Goal: Task Accomplishment & Management: Complete application form

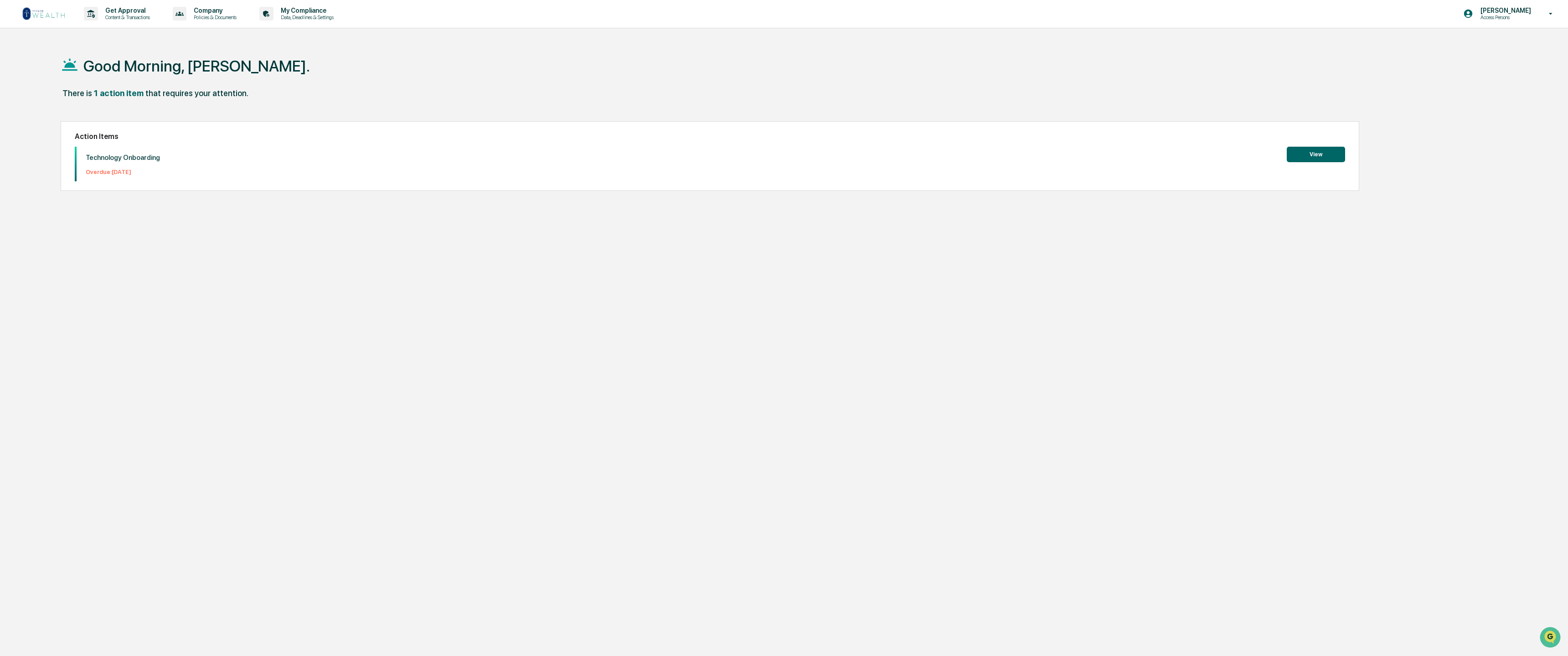
click at [117, 153] on p "Technology Onboarding" at bounding box center [123, 157] width 74 height 8
click at [1062, 238] on div "Good Morning, [PERSON_NAME]. There is 1 action item that requires your attentio…" at bounding box center [766, 371] width 1438 height 656
click at [1314, 155] on button "View" at bounding box center [1316, 154] width 58 height 15
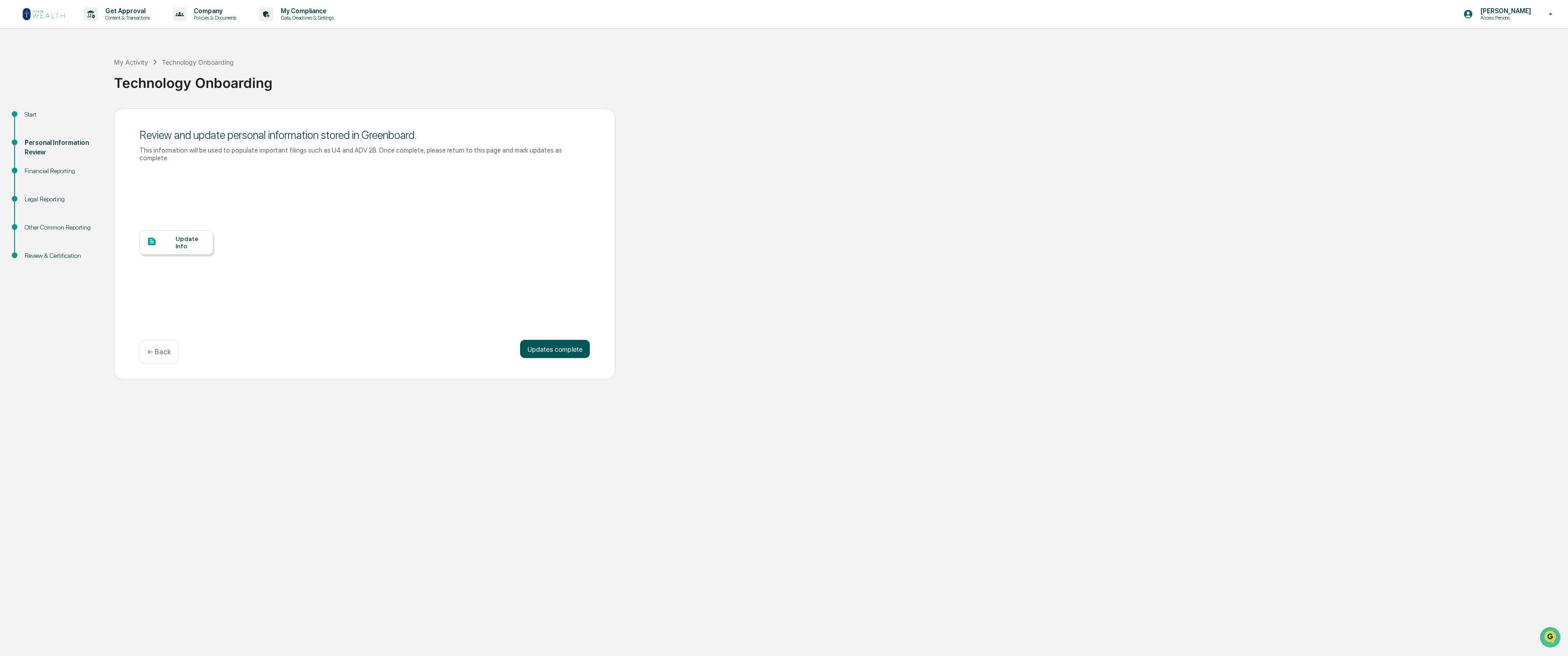
scroll to position [1, 0]
click at [559, 341] on button "Updates complete" at bounding box center [555, 349] width 70 height 18
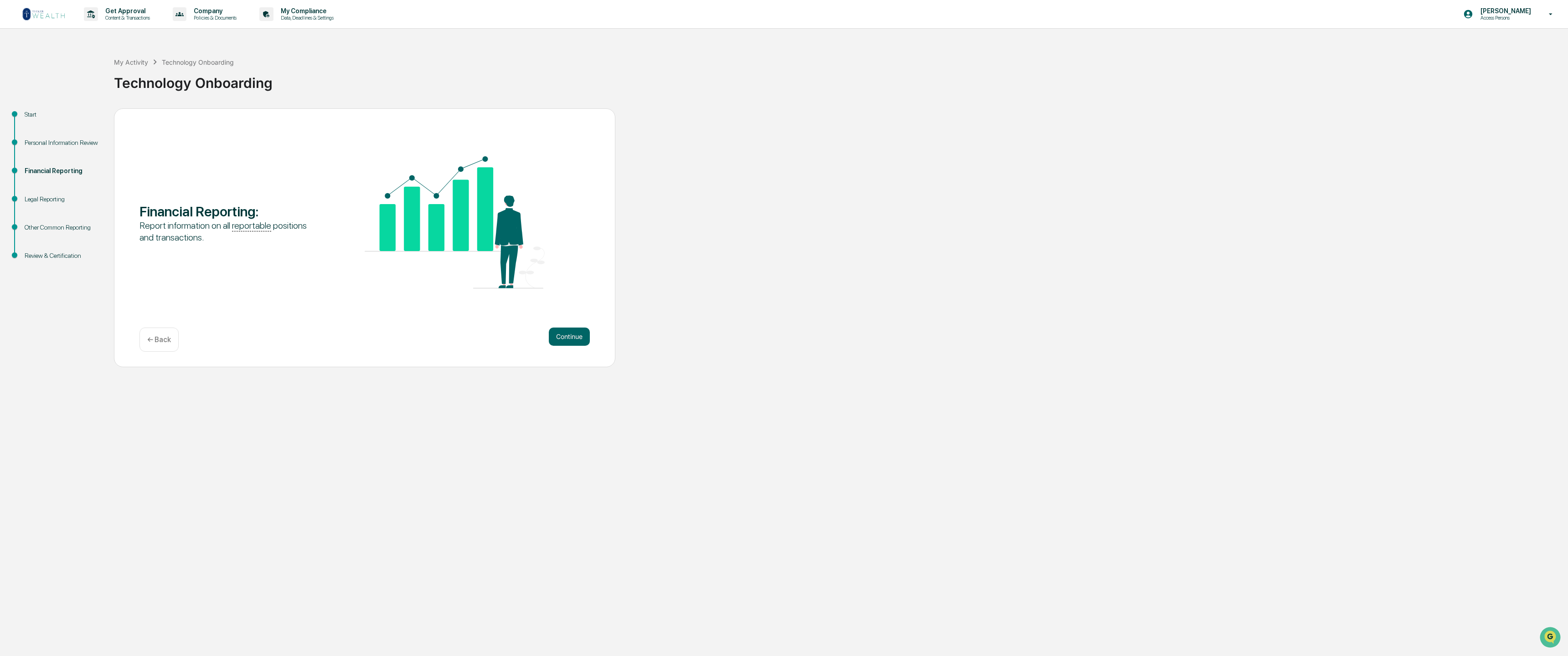
scroll to position [0, 0]
click at [572, 340] on button "Continue" at bounding box center [569, 337] width 41 height 18
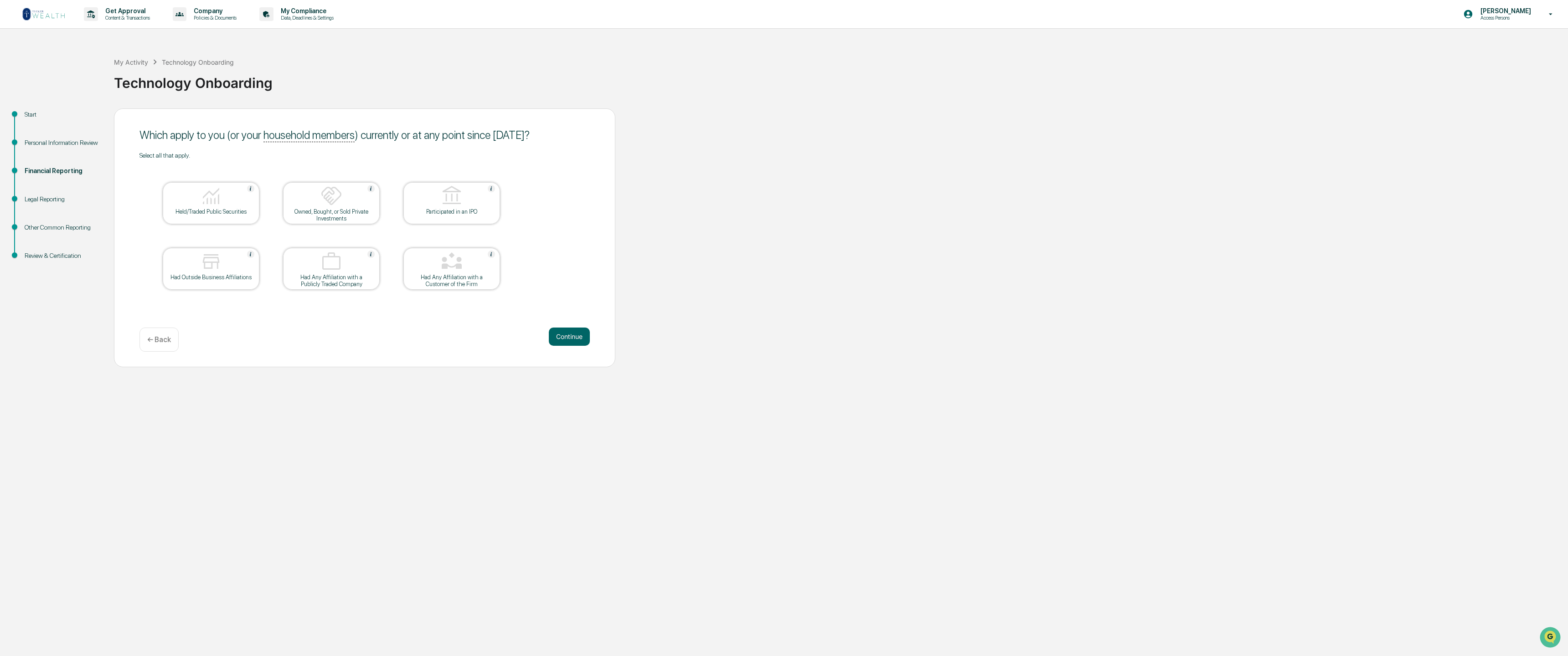
click at [213, 209] on div "Held/Traded Public Securities" at bounding box center [211, 211] width 82 height 7
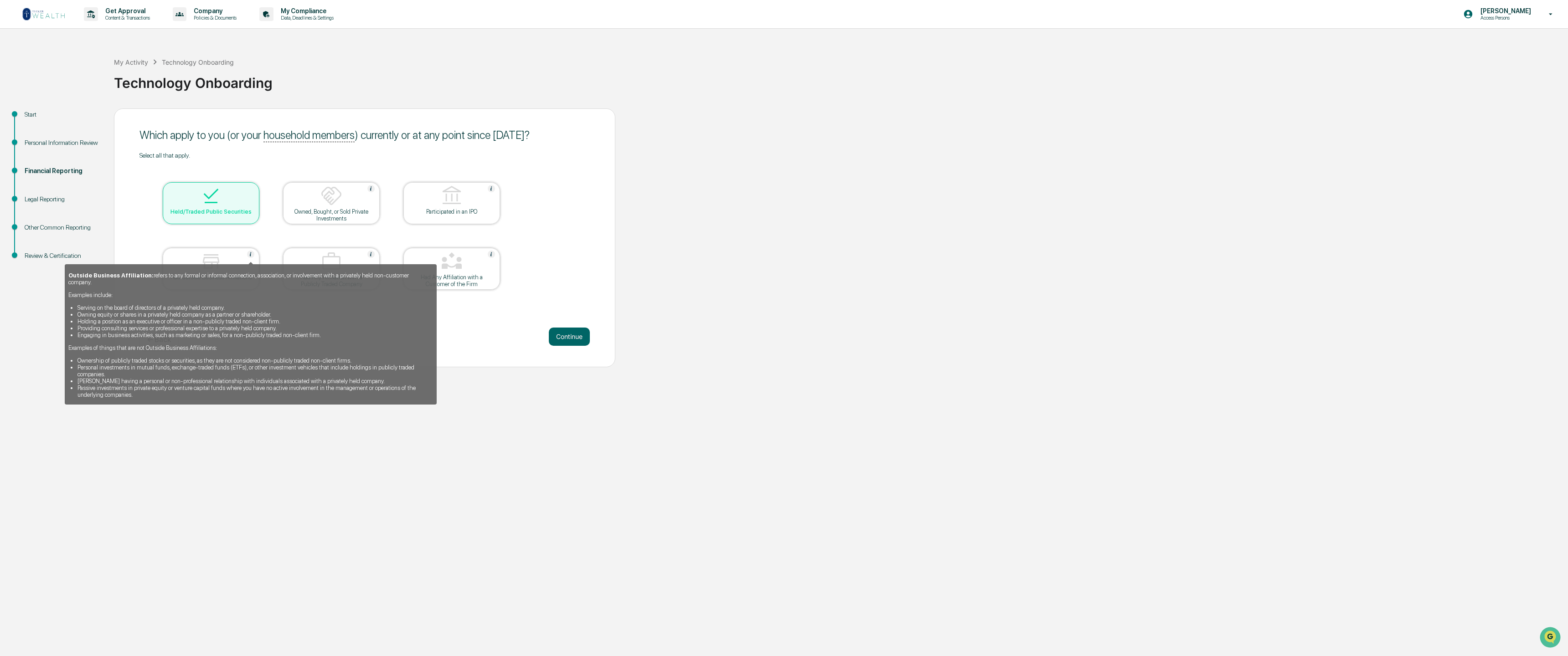
click at [251, 255] on img at bounding box center [251, 254] width 7 height 7
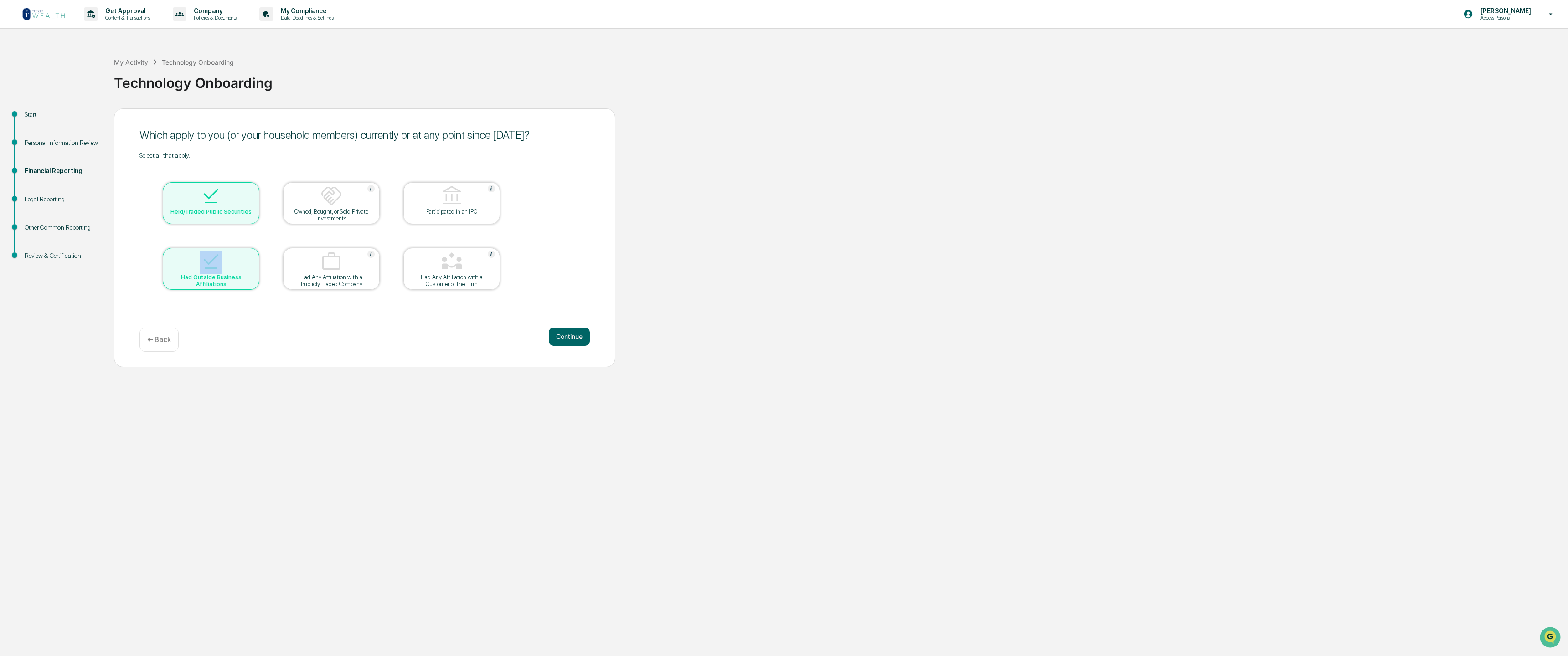
click at [251, 255] on div at bounding box center [211, 262] width 91 height 23
click at [161, 242] on table "Held/Traded Public Securities Owned, Bought, or Sold Private Investments Partic…" at bounding box center [331, 236] width 384 height 154
click at [210, 197] on img at bounding box center [211, 196] width 22 height 22
click at [208, 196] on img at bounding box center [211, 196] width 22 height 22
click at [567, 338] on button "Continue" at bounding box center [569, 337] width 41 height 18
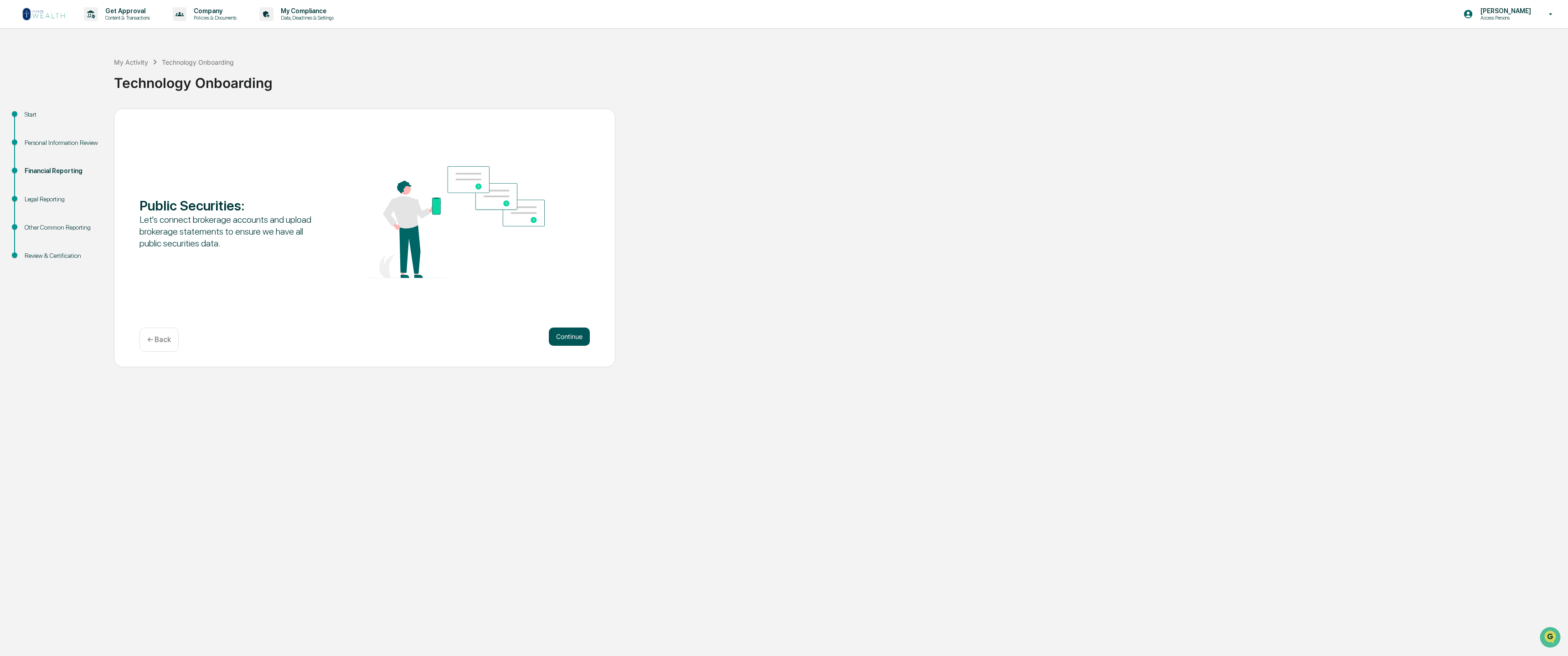
click at [566, 338] on button "Continue" at bounding box center [569, 337] width 41 height 18
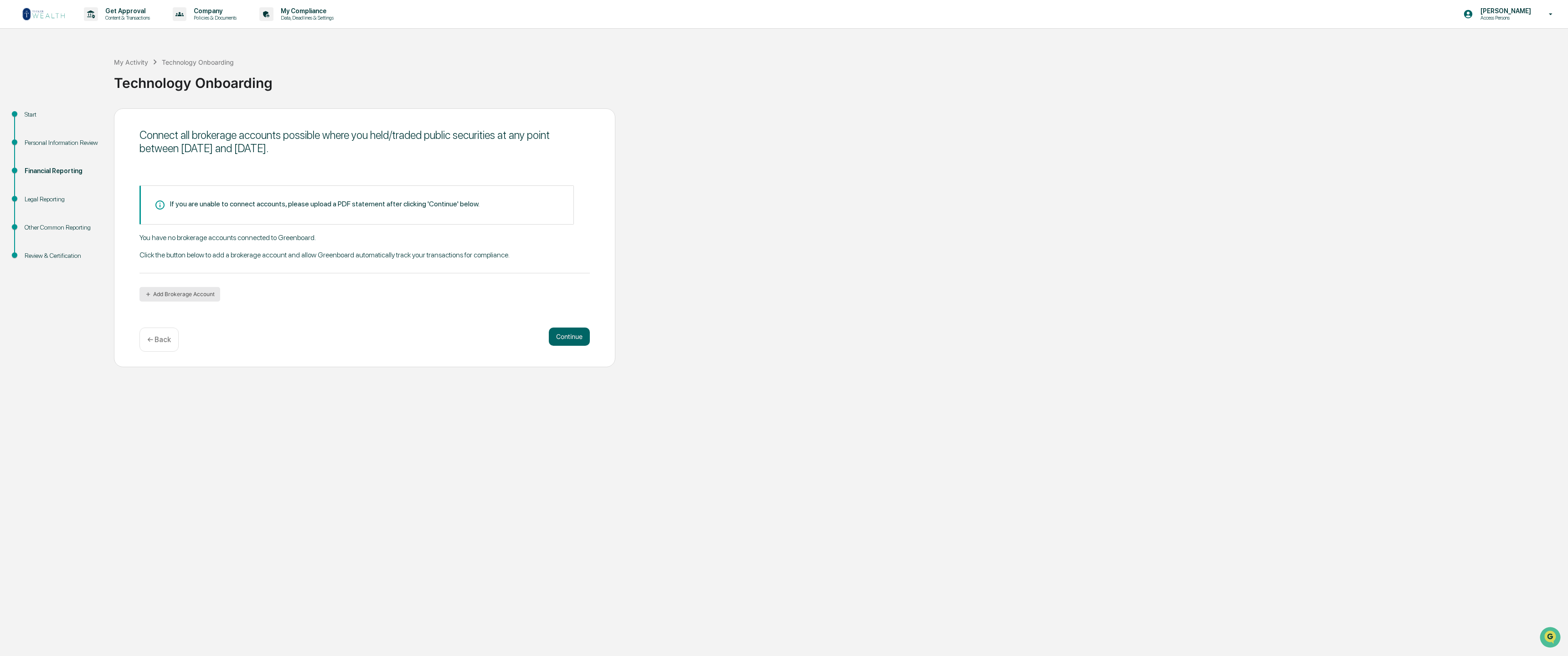
click at [177, 295] on button "Add Brokerage Account" at bounding box center [180, 295] width 81 height 15
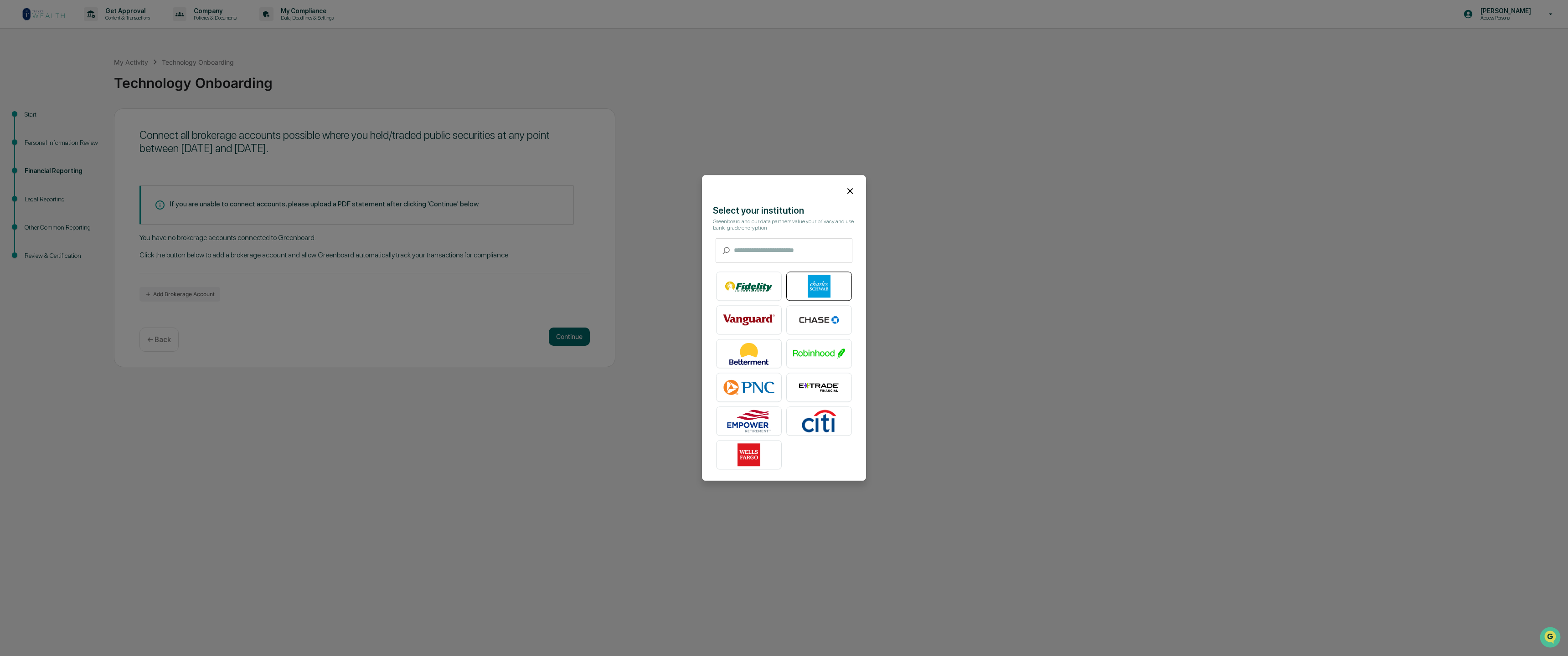
click at [805, 289] on img at bounding box center [819, 286] width 52 height 23
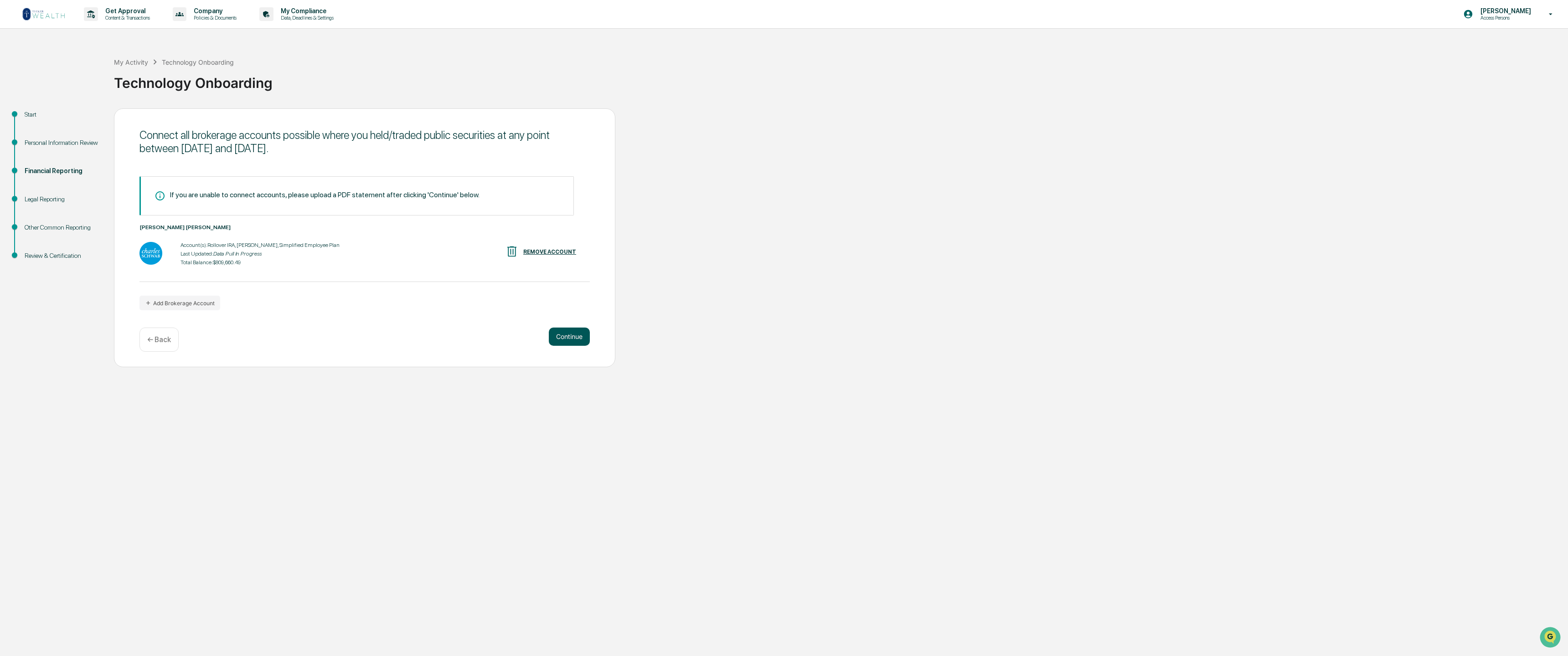
click at [569, 341] on button "Continue" at bounding box center [569, 337] width 41 height 18
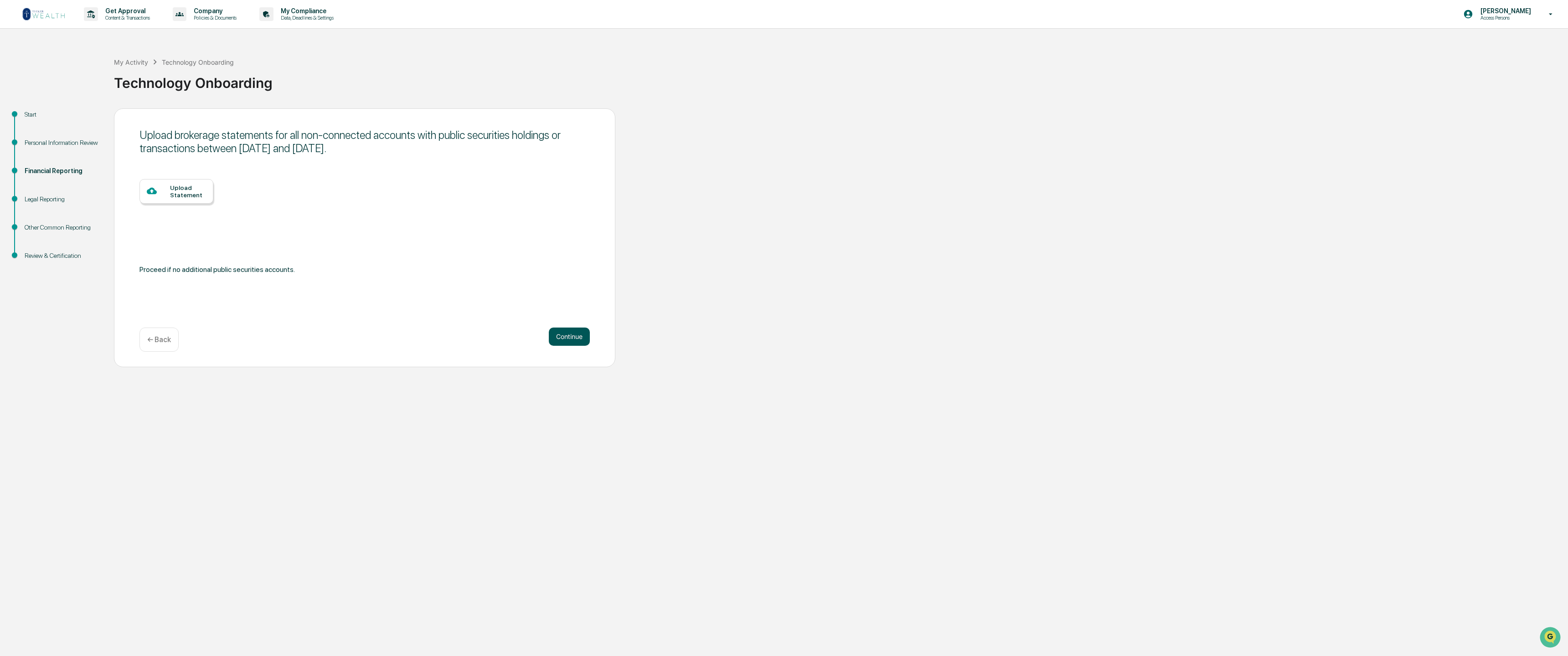
click at [567, 342] on button "Continue" at bounding box center [569, 337] width 41 height 18
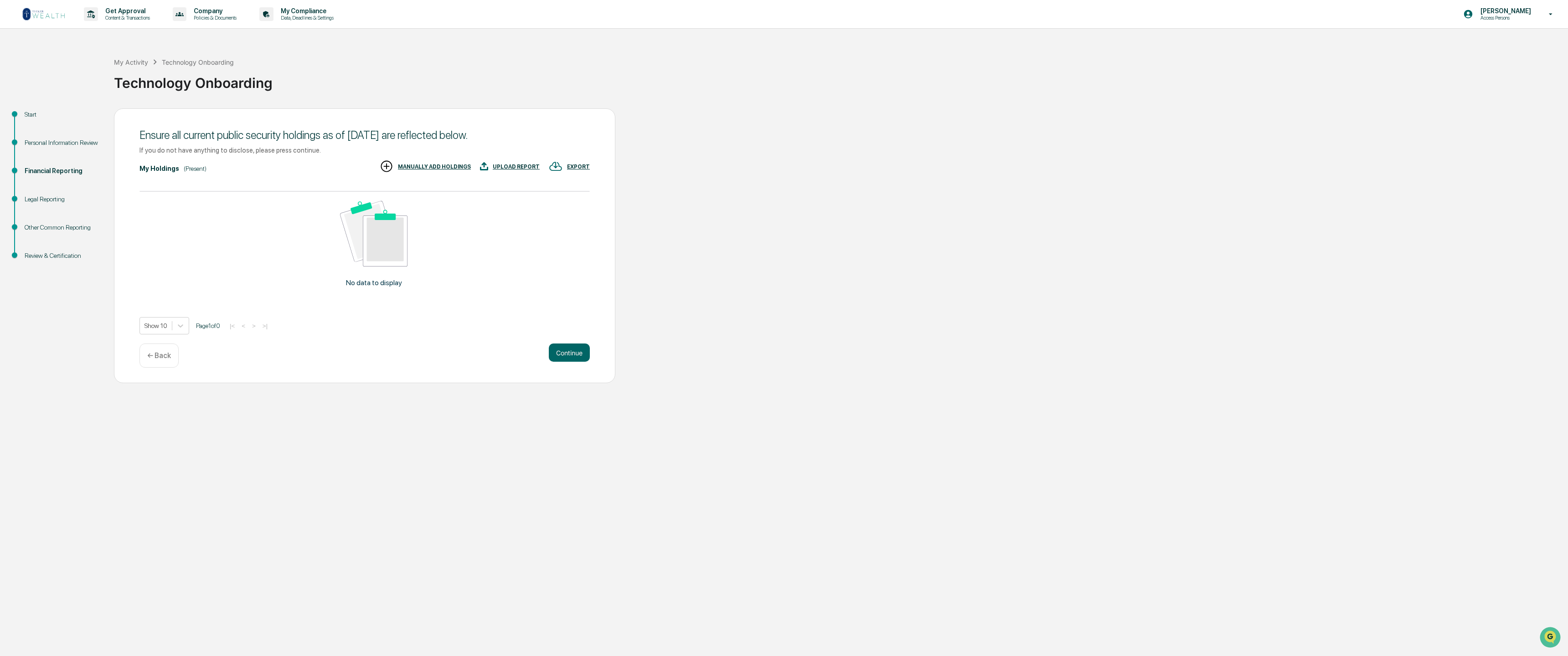
click at [150, 360] on p "← Back" at bounding box center [159, 355] width 24 height 9
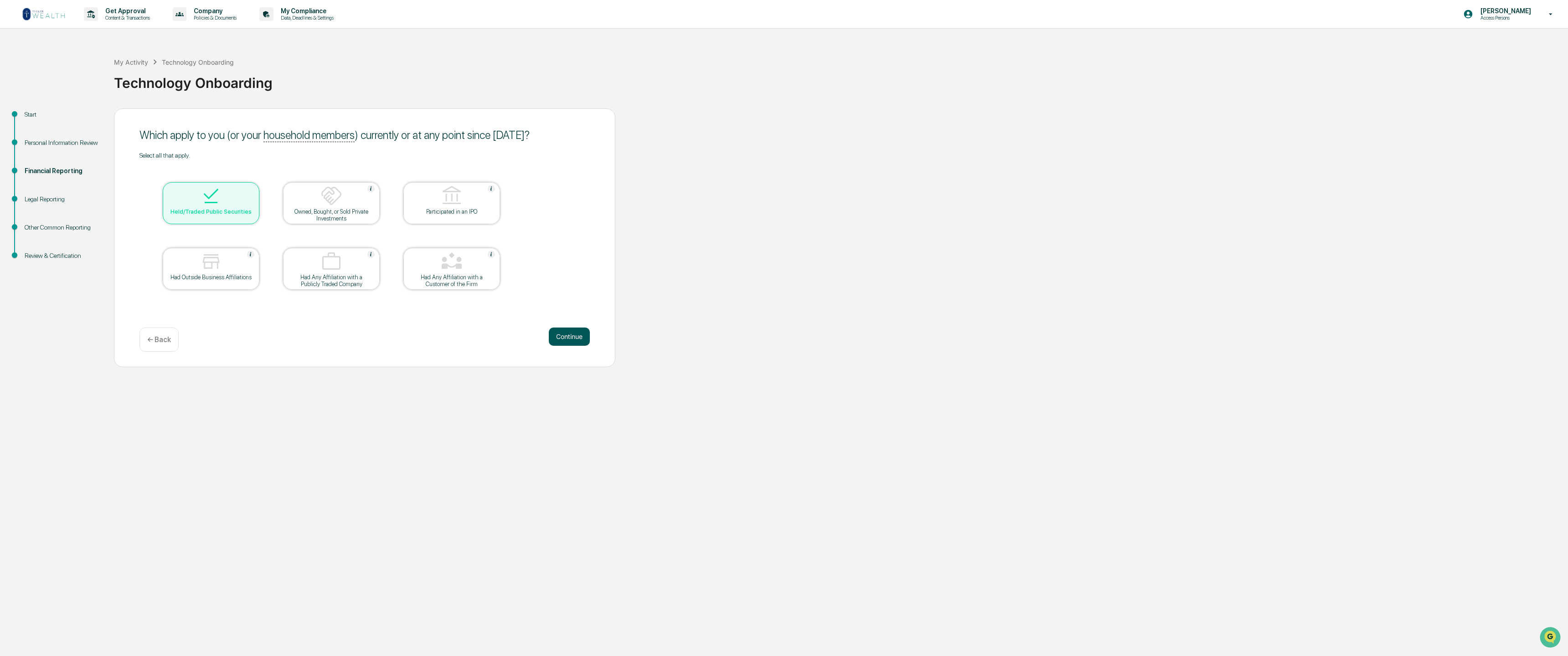
click at [576, 339] on button "Continue" at bounding box center [569, 337] width 41 height 18
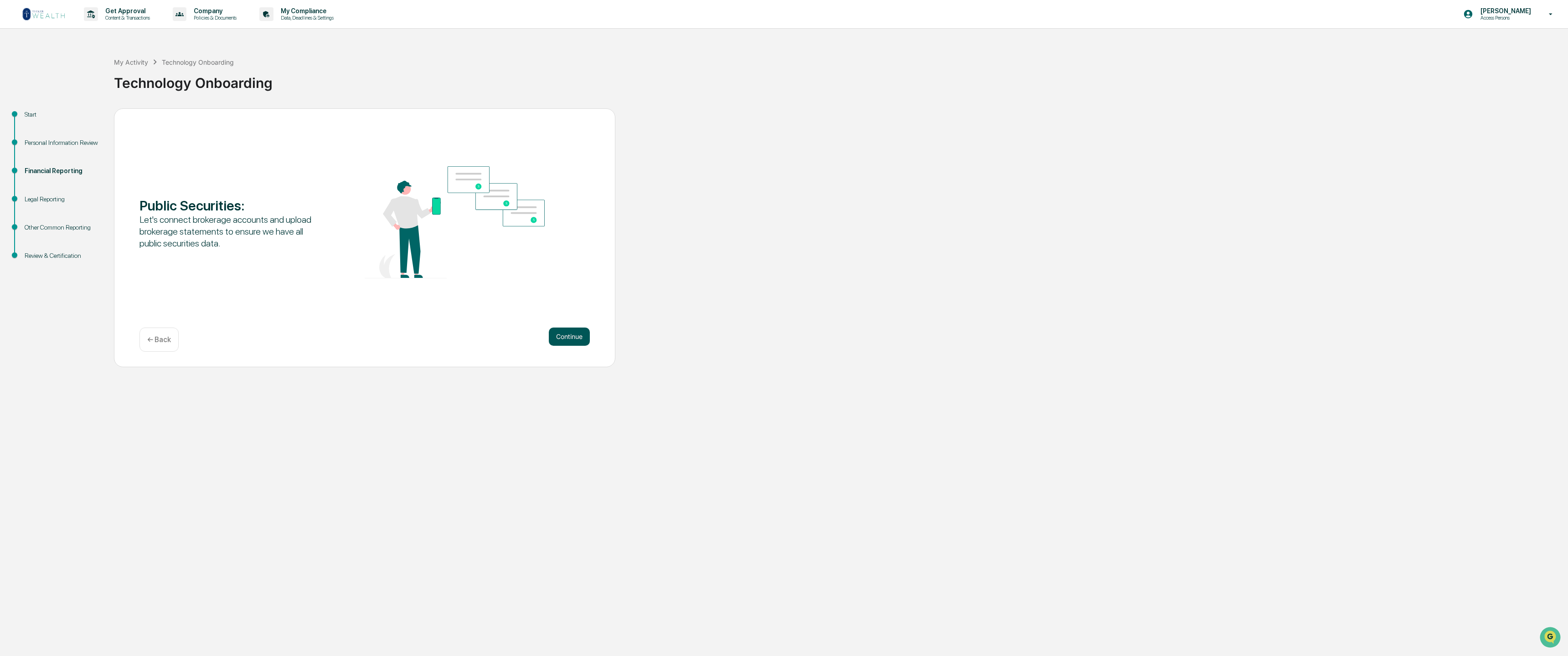
click at [573, 338] on button "Continue" at bounding box center [569, 337] width 41 height 18
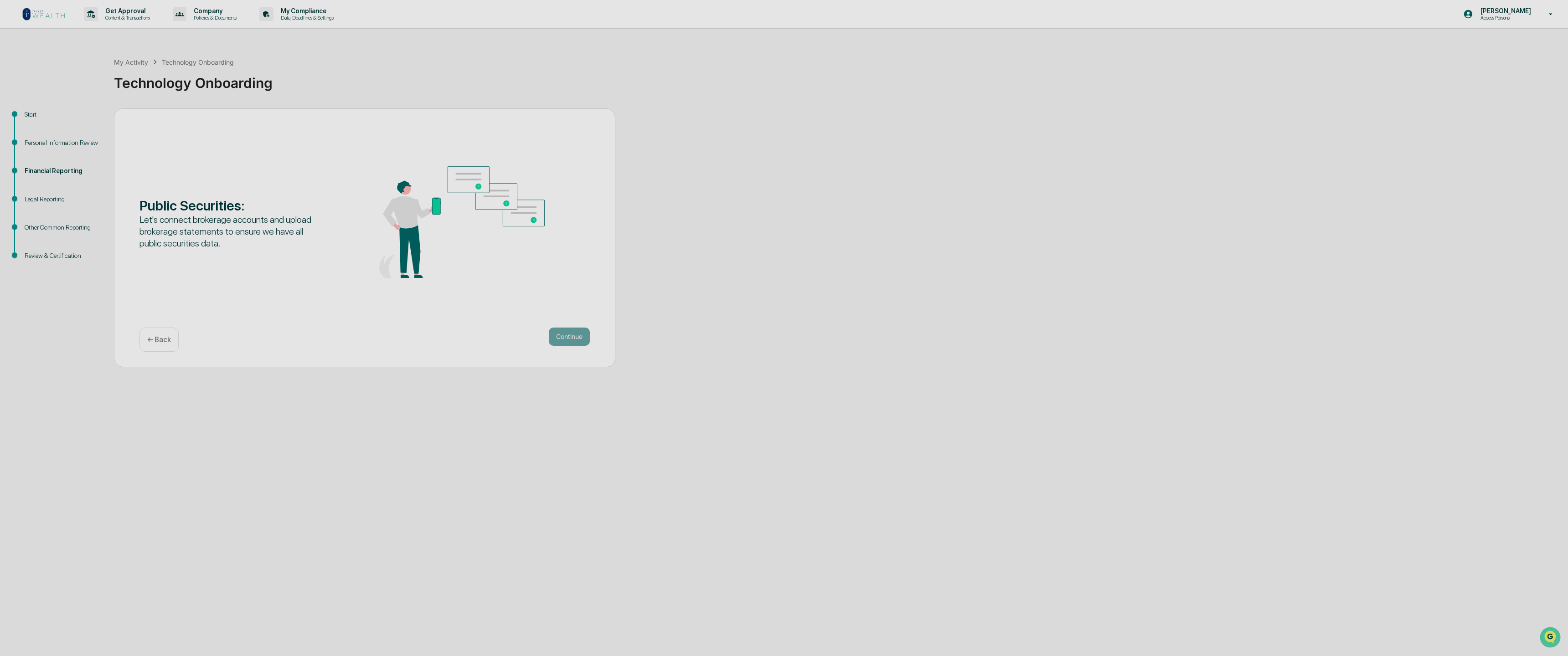
scroll to position [0, 1]
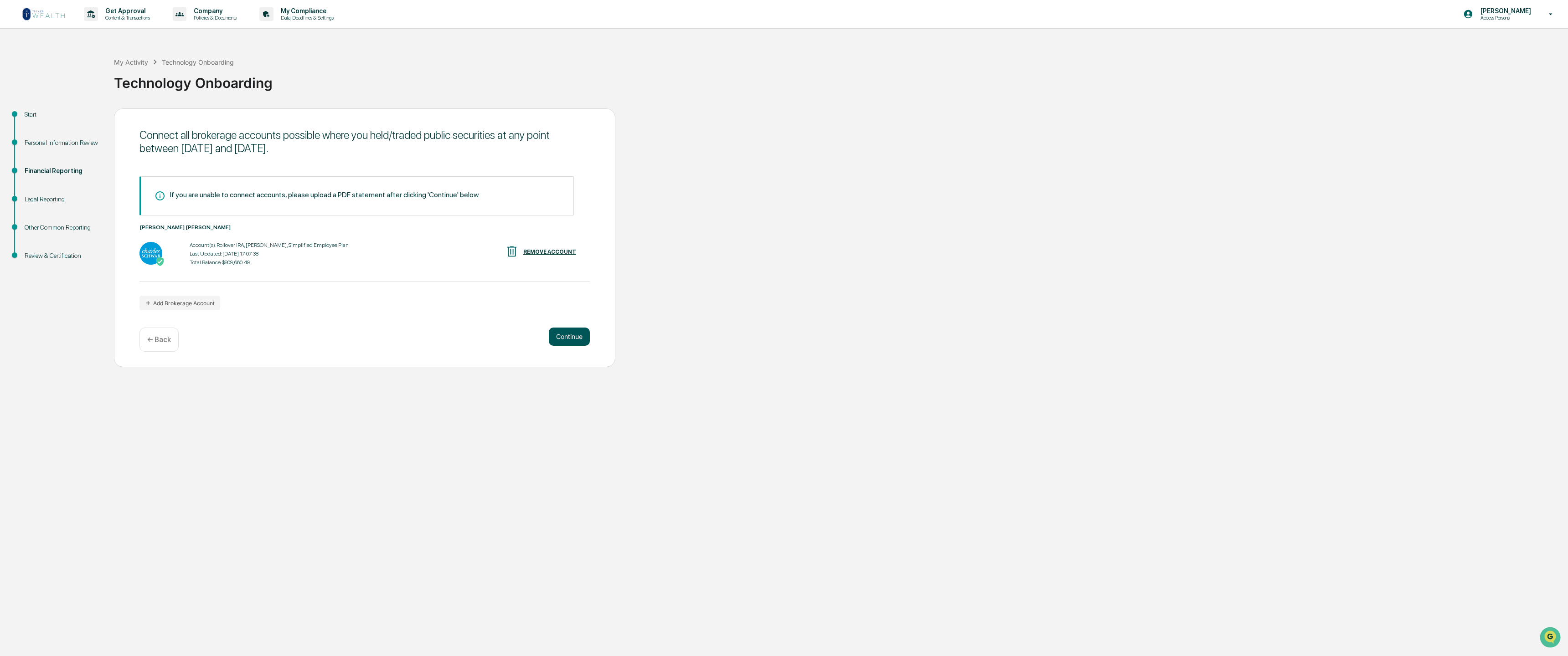
click at [573, 338] on button "Continue" at bounding box center [569, 337] width 41 height 18
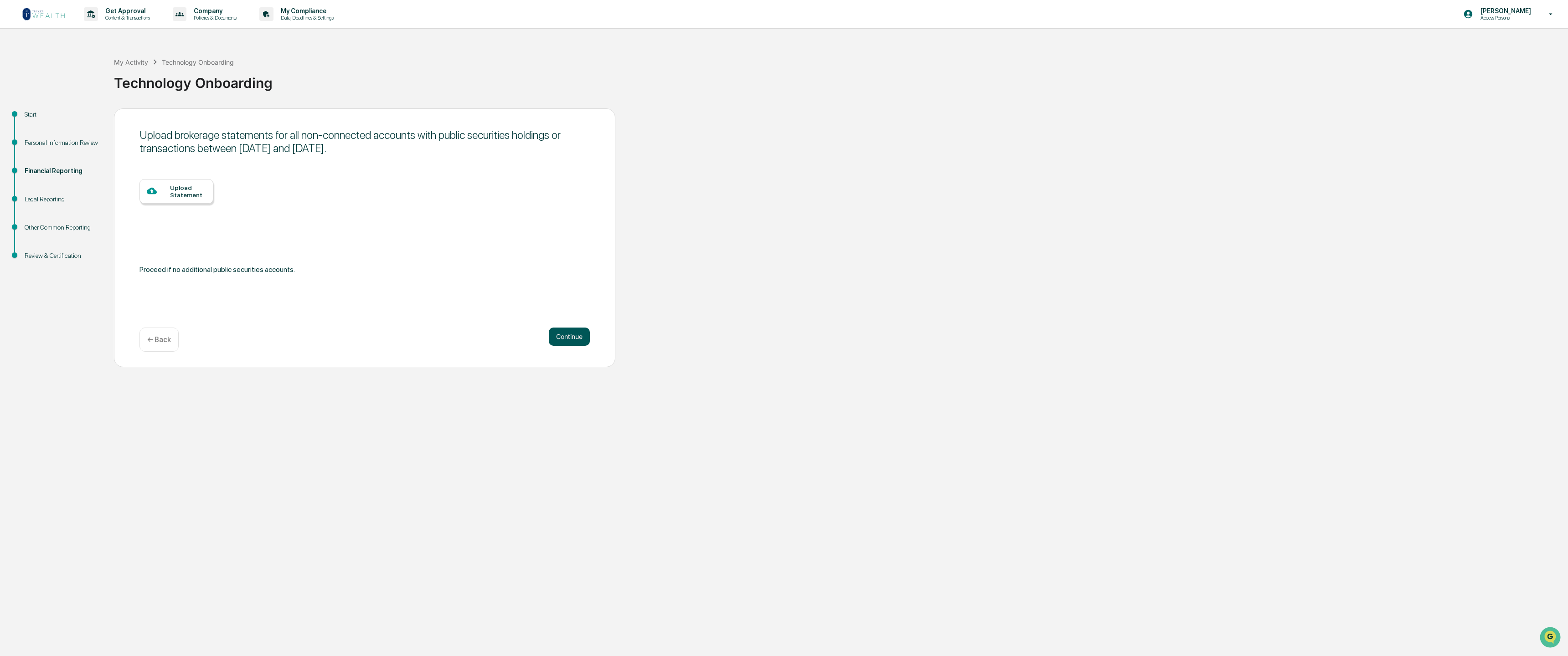
click at [573, 338] on button "Continue" at bounding box center [569, 337] width 41 height 18
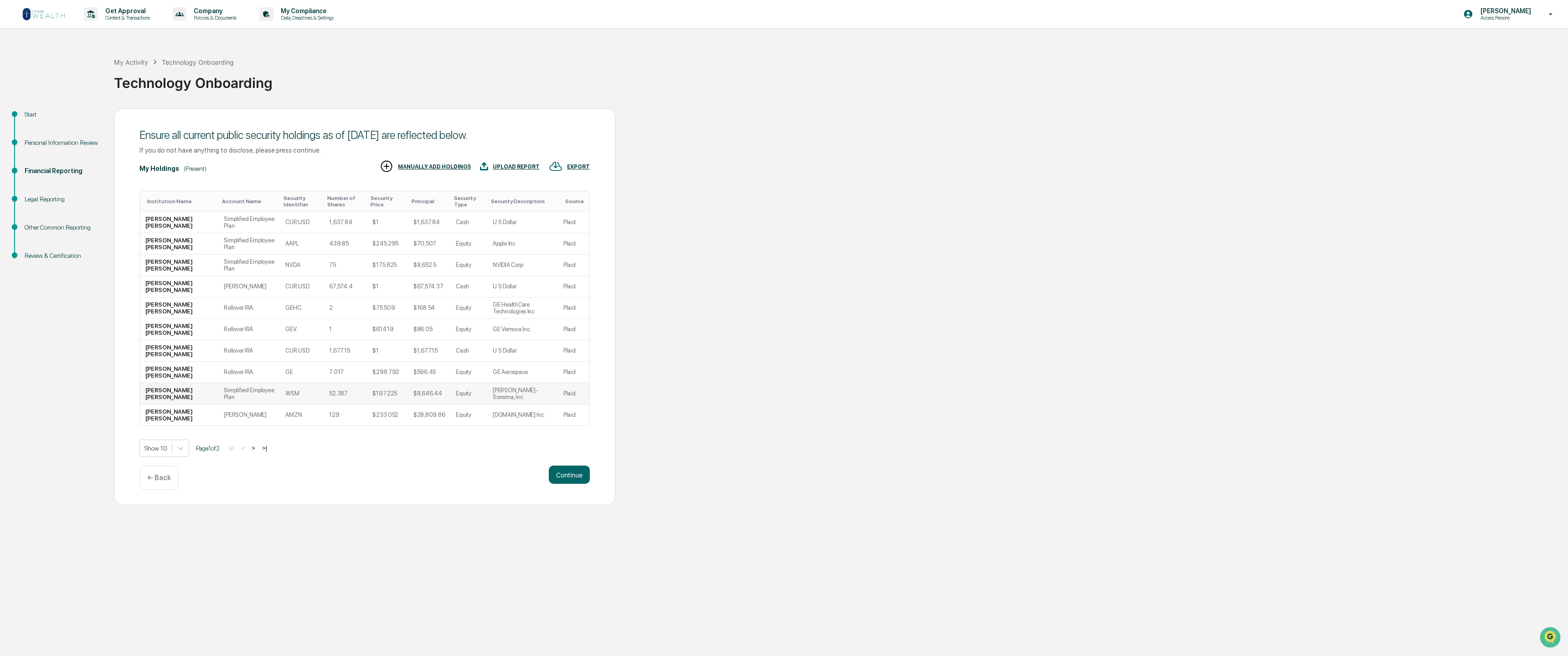
scroll to position [0, 0]
click at [567, 475] on button "Continue" at bounding box center [569, 475] width 41 height 18
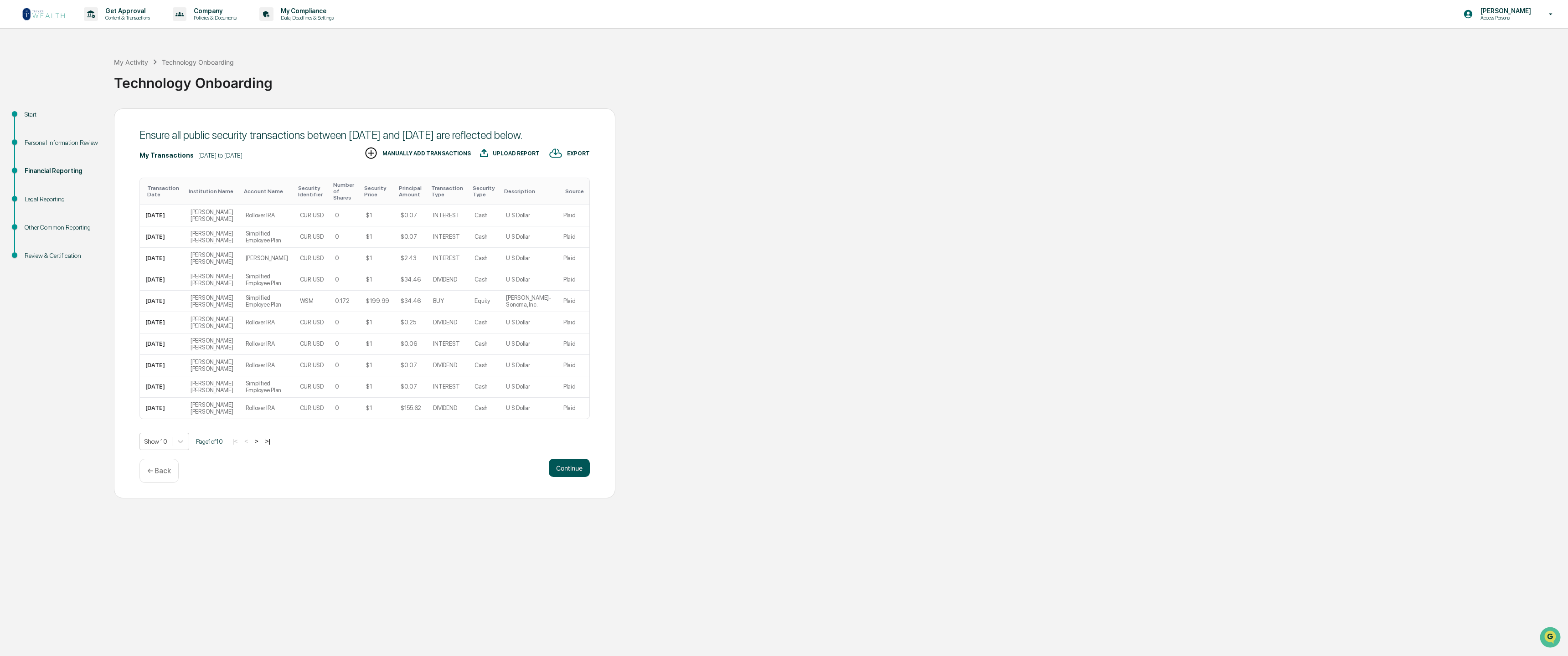
click at [571, 477] on button "Continue" at bounding box center [569, 468] width 41 height 18
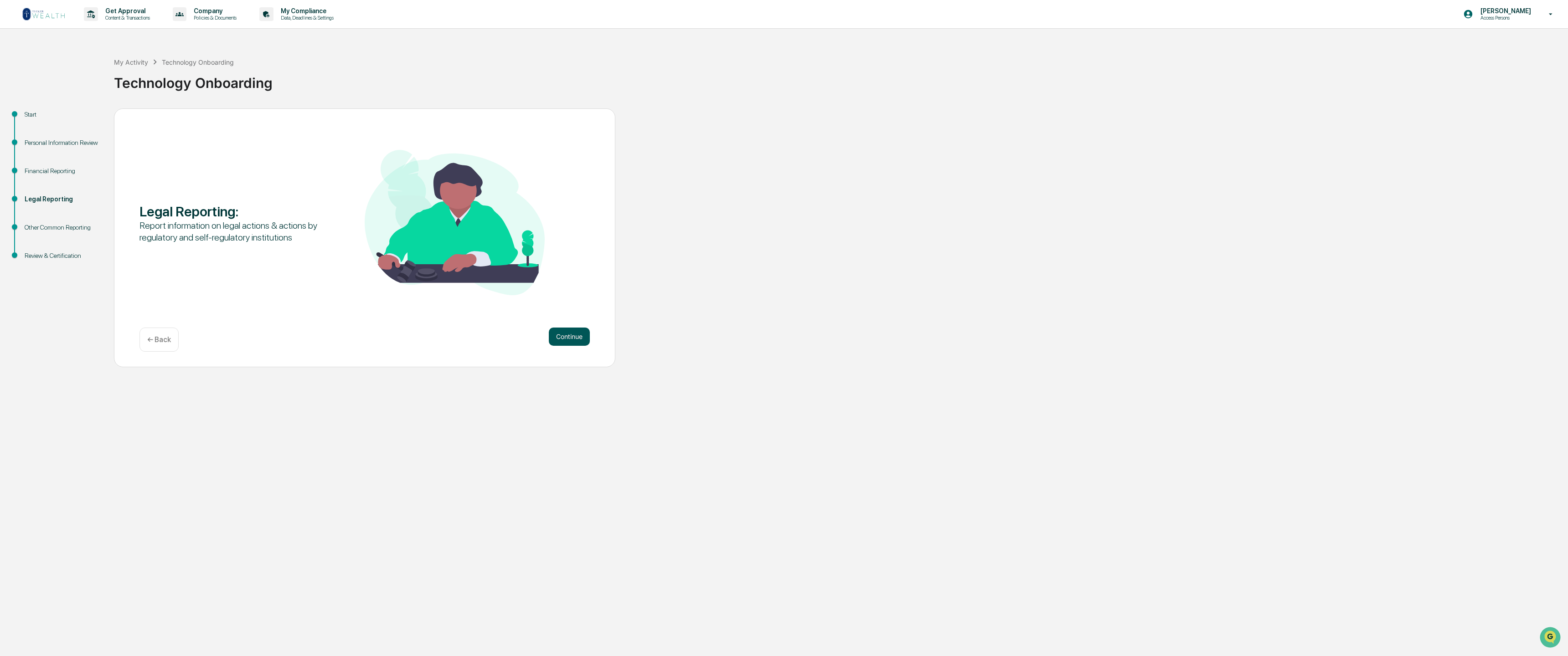
click at [573, 337] on button "Continue" at bounding box center [569, 337] width 41 height 18
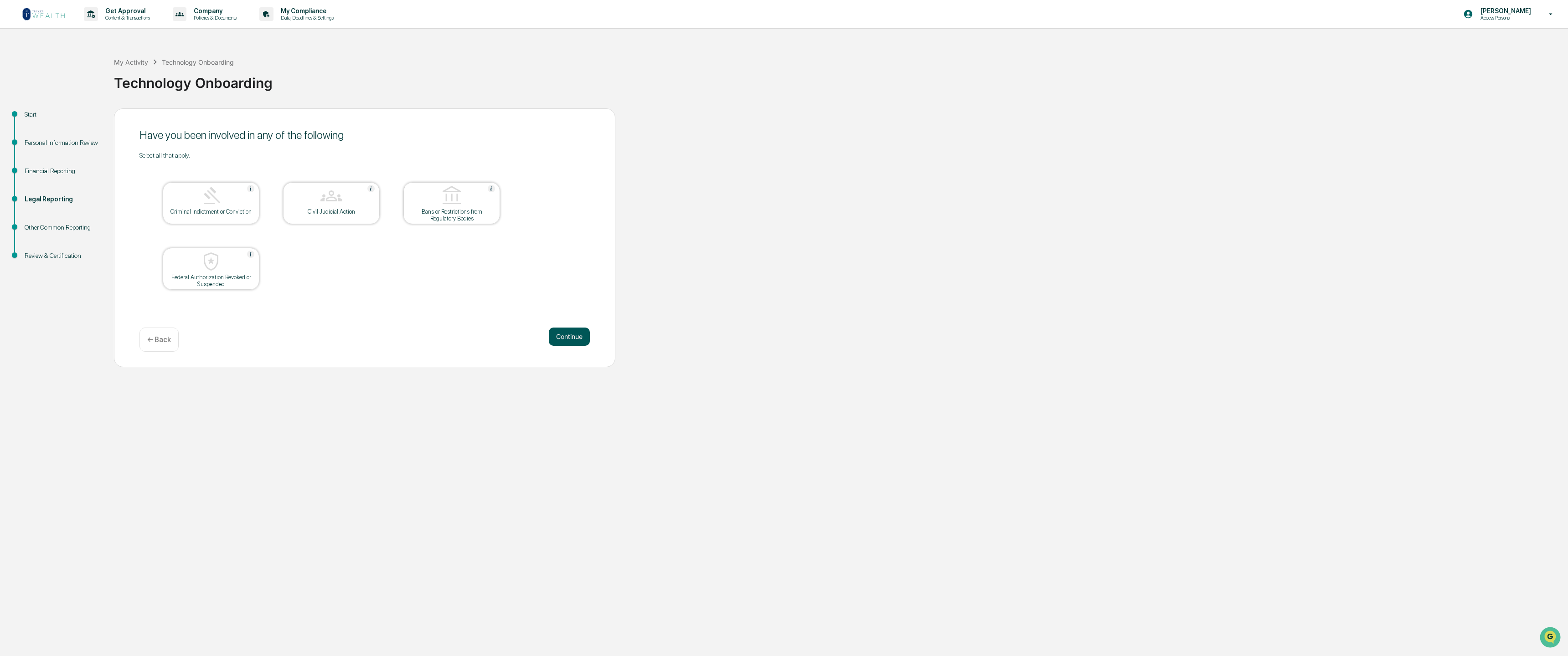
click at [579, 337] on button "Continue" at bounding box center [569, 337] width 41 height 18
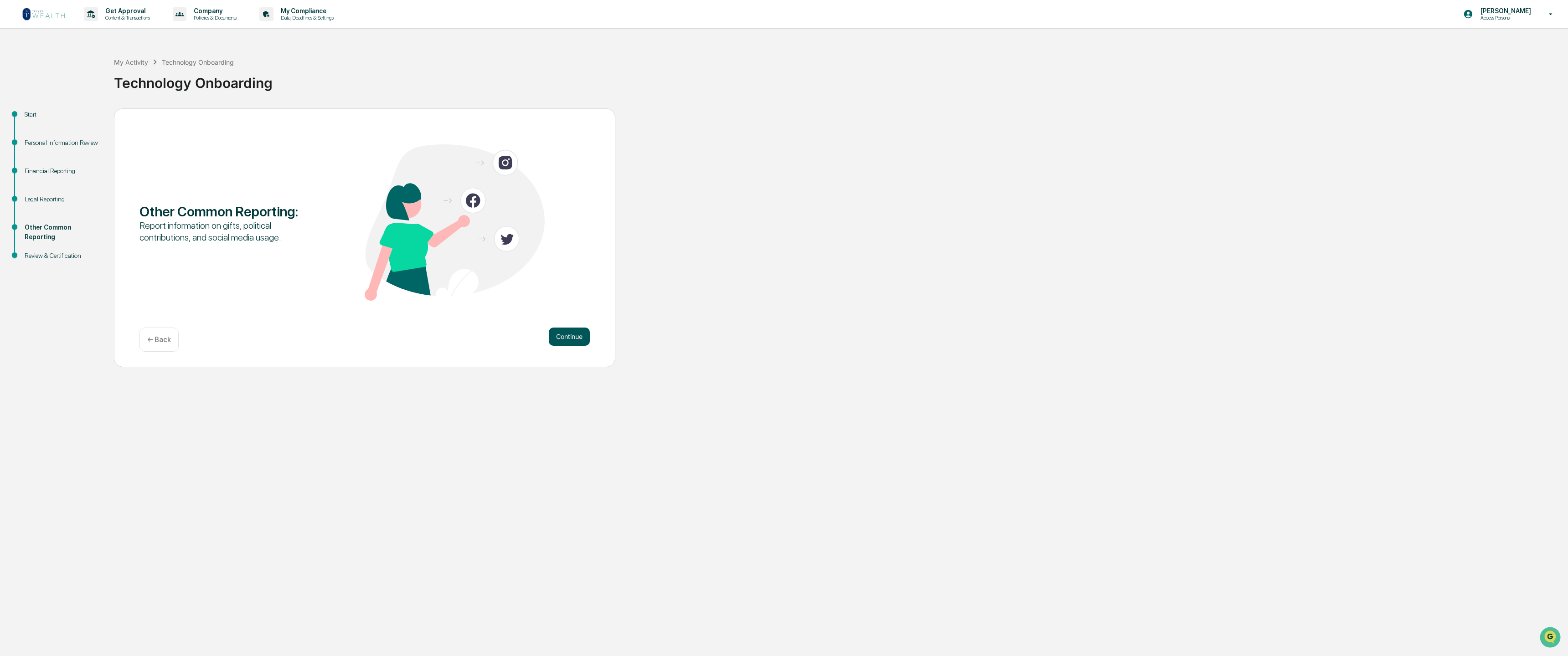
click at [572, 335] on button "Continue" at bounding box center [569, 337] width 41 height 18
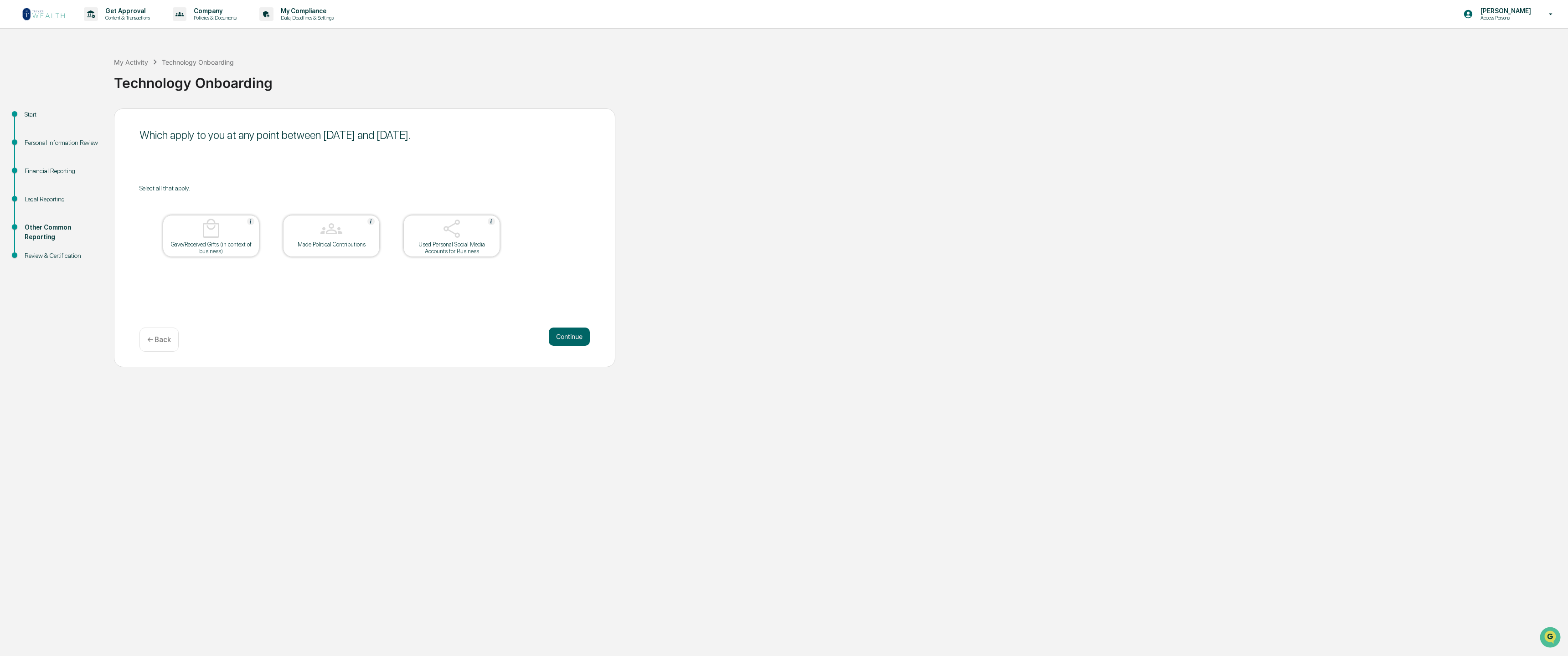
click at [572, 335] on button "Continue" at bounding box center [569, 337] width 41 height 18
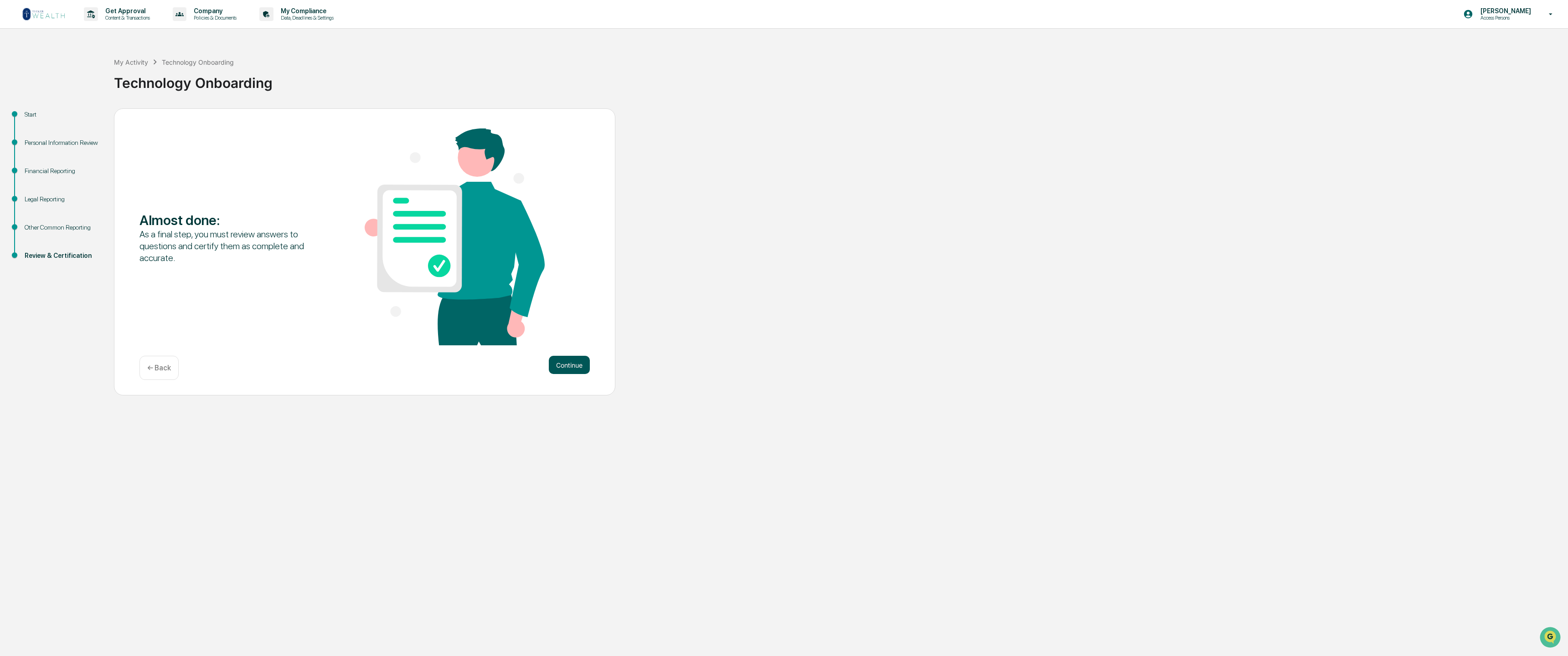
click at [575, 366] on button "Continue" at bounding box center [569, 365] width 41 height 18
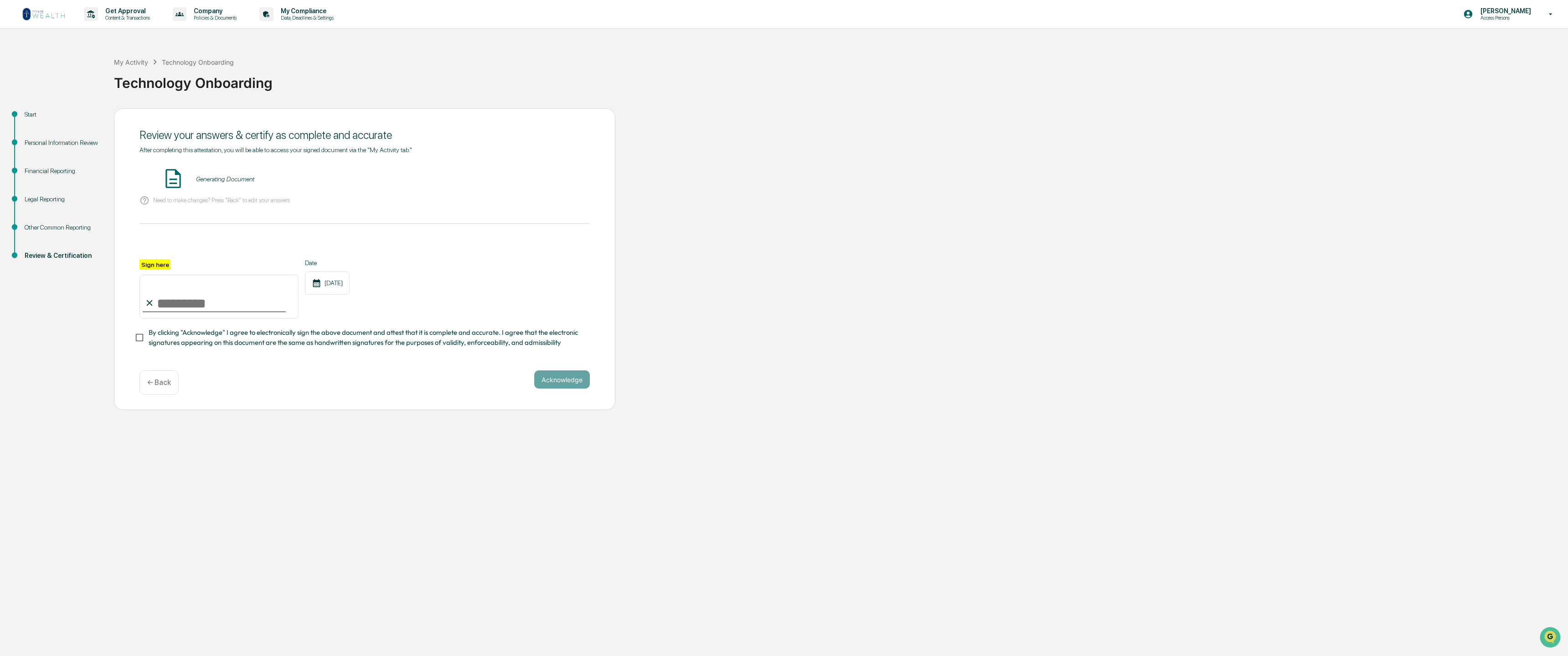
click at [163, 302] on input "Sign here" at bounding box center [219, 297] width 159 height 44
type input "**********"
click at [569, 377] on button "Acknowledge" at bounding box center [562, 380] width 55 height 18
click at [527, 175] on button "VIEW" at bounding box center [537, 179] width 59 height 15
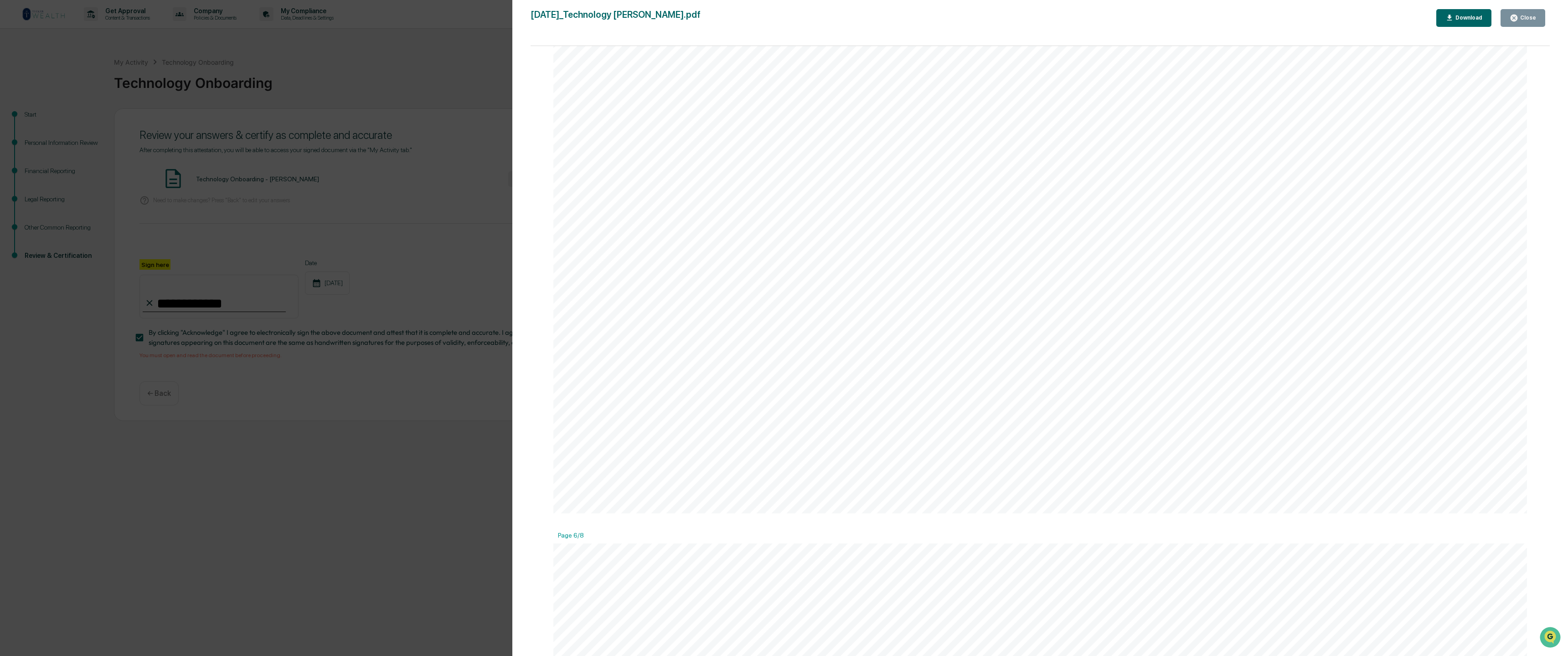
scroll to position [6555, 0]
click at [1517, 15] on icon "button" at bounding box center [1514, 18] width 7 height 7
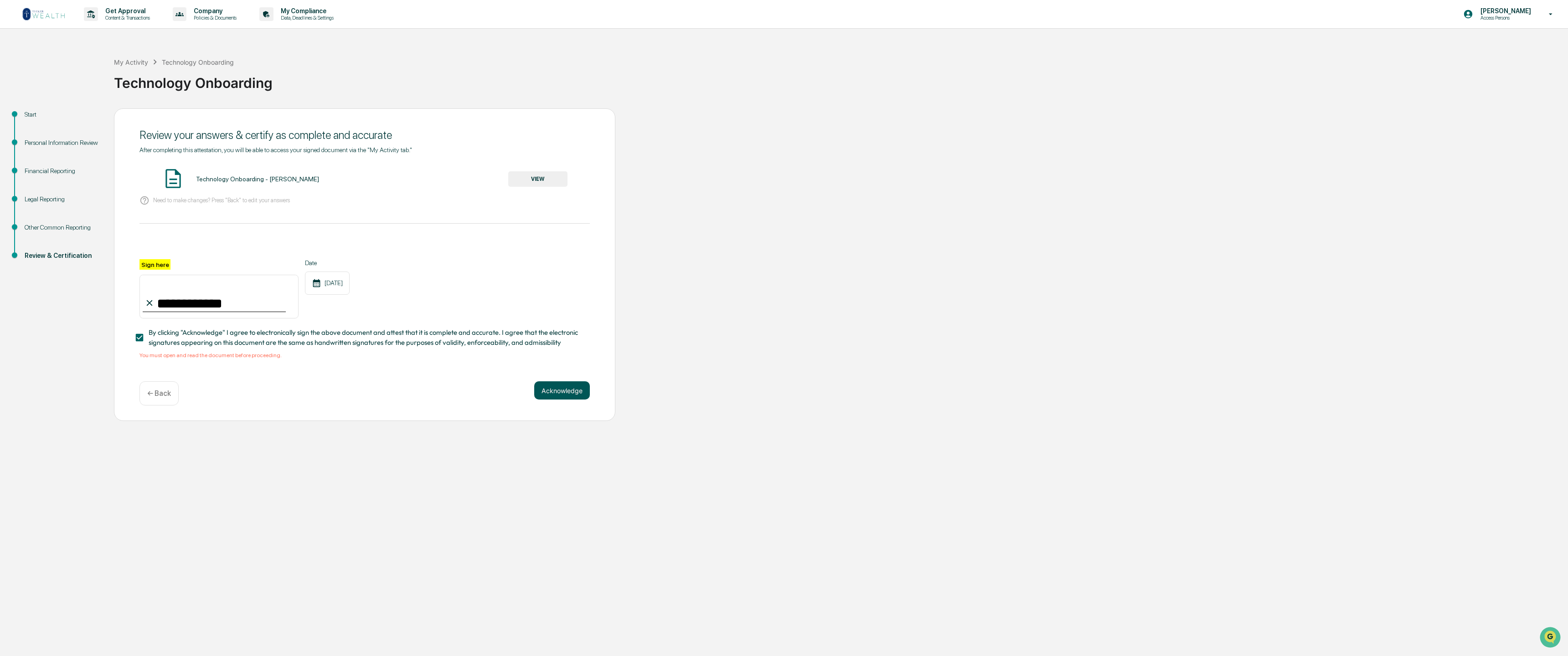
click at [555, 391] on button "Acknowledge" at bounding box center [562, 391] width 55 height 18
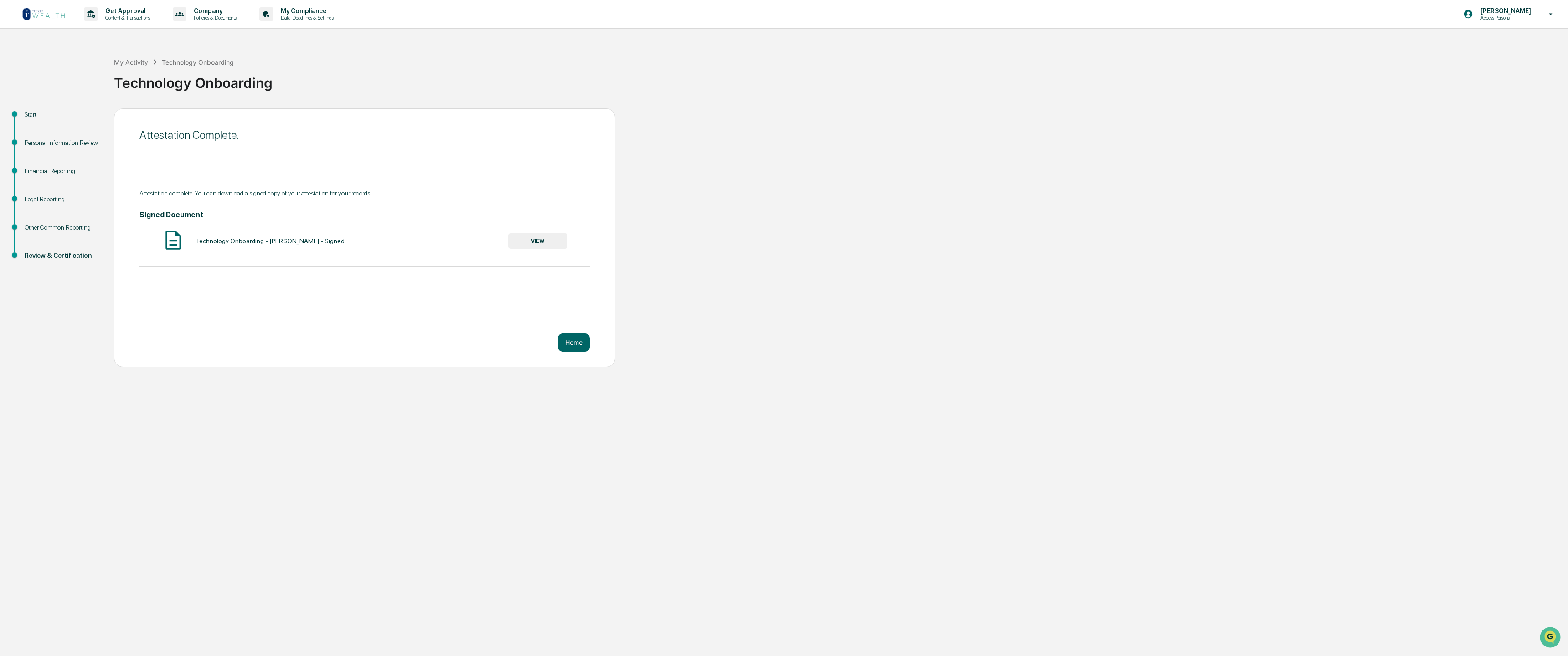
scroll to position [0, 0]
click at [573, 346] on button "Home" at bounding box center [574, 343] width 32 height 18
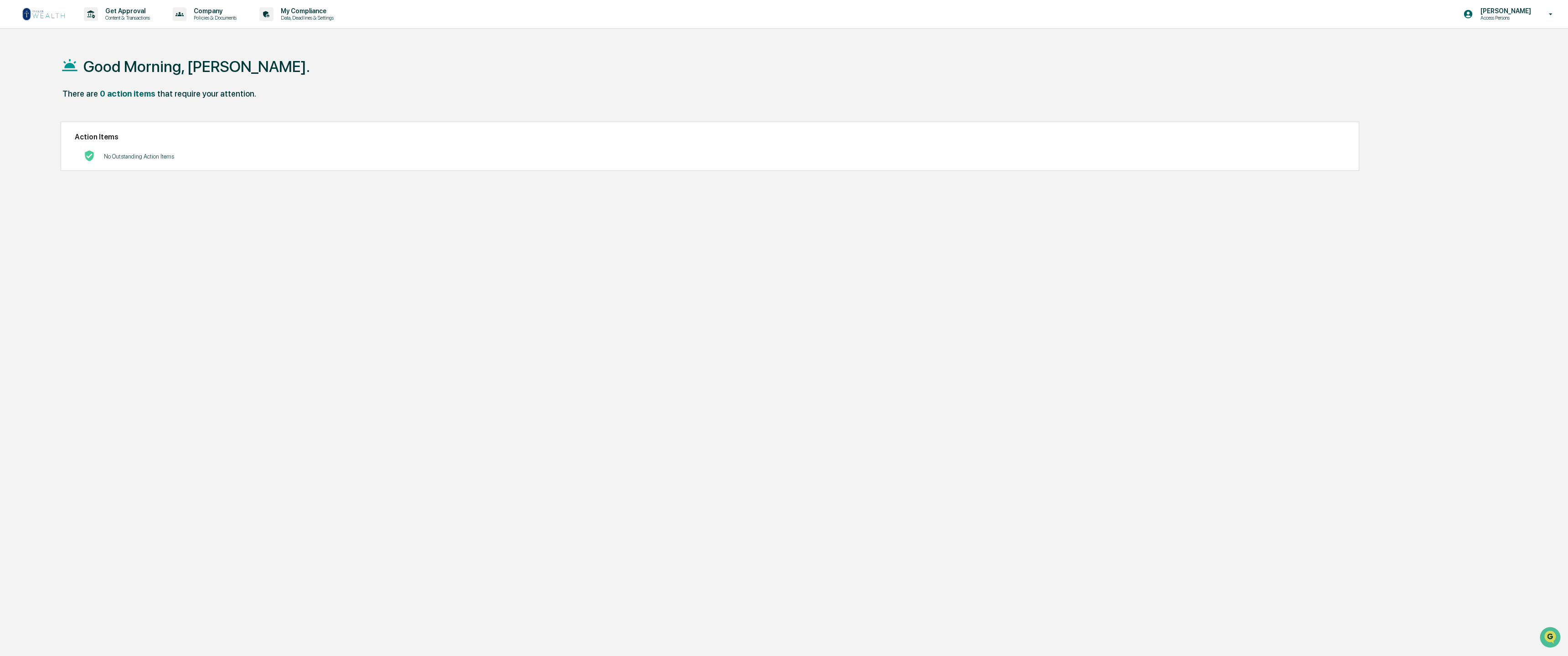
drag, startPoint x: 1544, startPoint y: 15, endPoint x: 1531, endPoint y: 31, distance: 20.6
click at [1544, 15] on icon at bounding box center [1551, 14] width 16 height 9
drag, startPoint x: 1462, startPoint y: 44, endPoint x: 1455, endPoint y: 48, distance: 8.1
click at [1461, 44] on li "Logout" at bounding box center [1497, 46] width 128 height 17
